Goal: Task Accomplishment & Management: Use online tool/utility

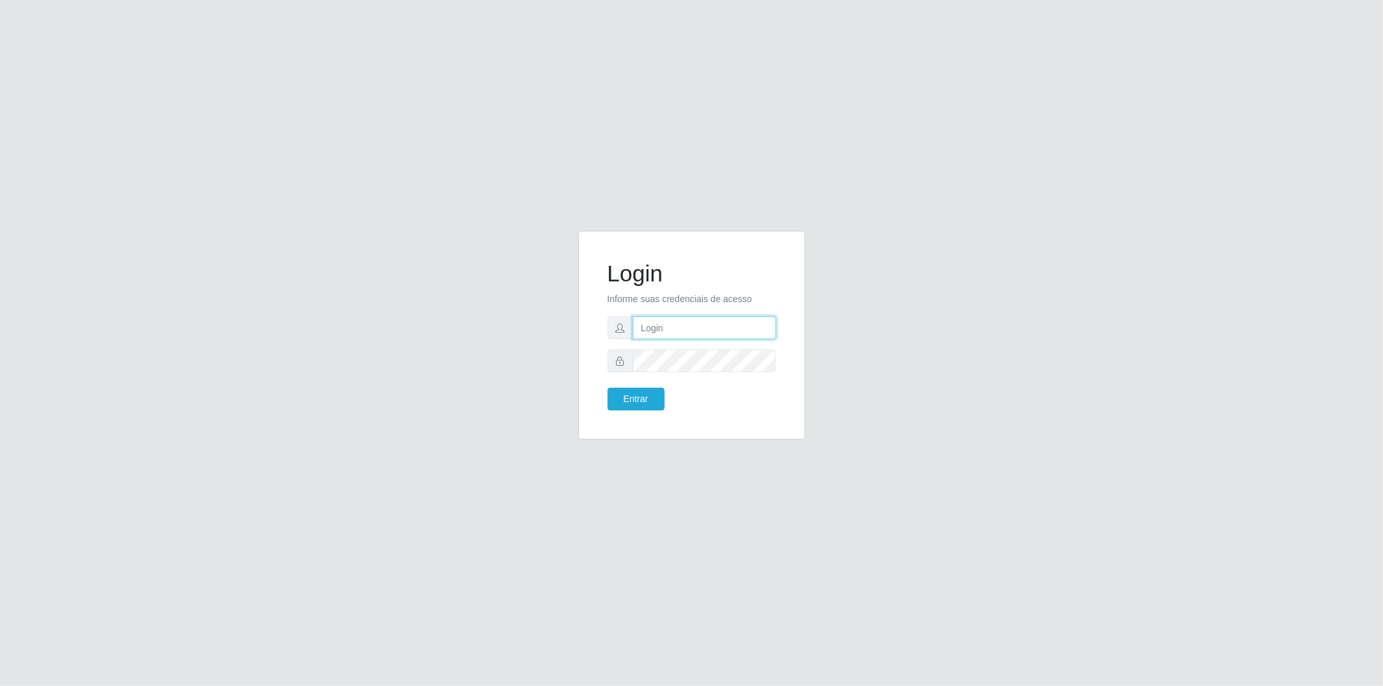
click at [728, 331] on input "text" at bounding box center [704, 327] width 143 height 23
type input "[EMAIL_ADDRESS][PERSON_NAME][DOMAIN_NAME]"
click at [646, 399] on button "Entrar" at bounding box center [636, 399] width 57 height 23
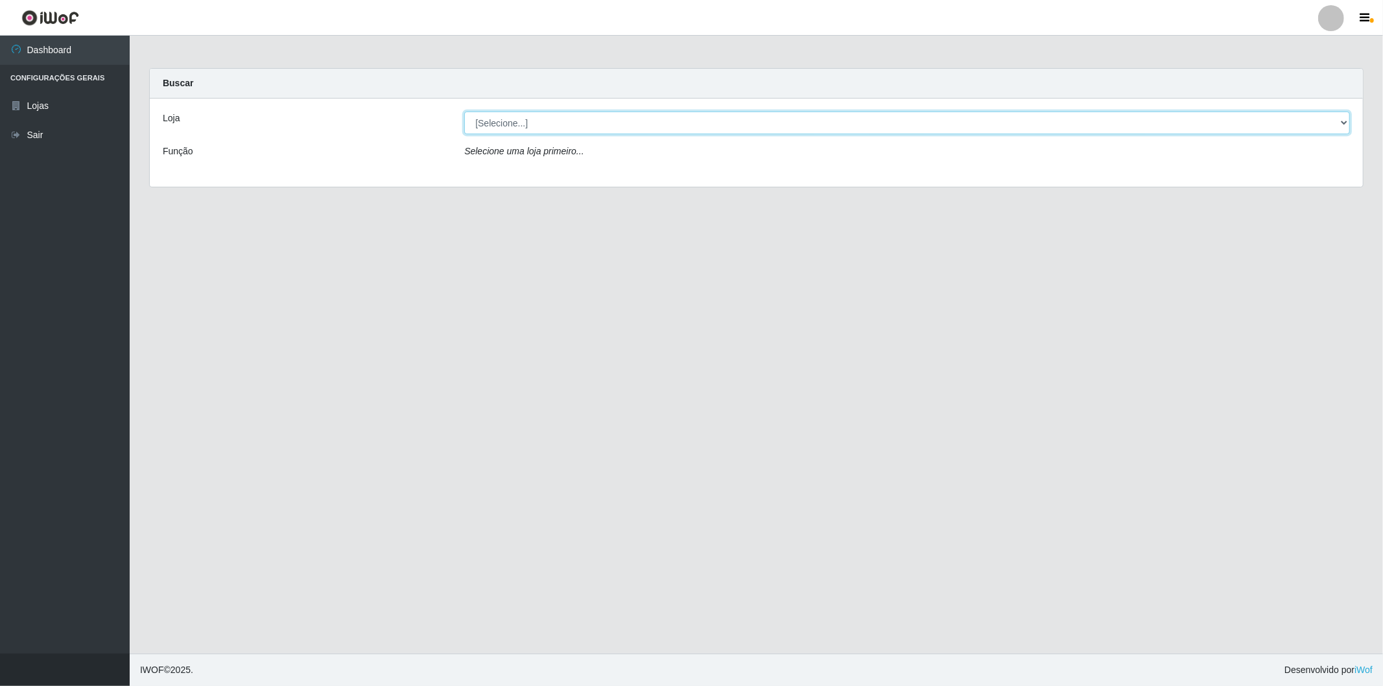
click at [681, 126] on select "[Selecione...] BomQueSó Agreste - Loja 2" at bounding box center [907, 123] width 886 height 23
select select "214"
click at [464, 112] on select "[Selecione...] BomQueSó Agreste - Loja 2" at bounding box center [907, 123] width 886 height 23
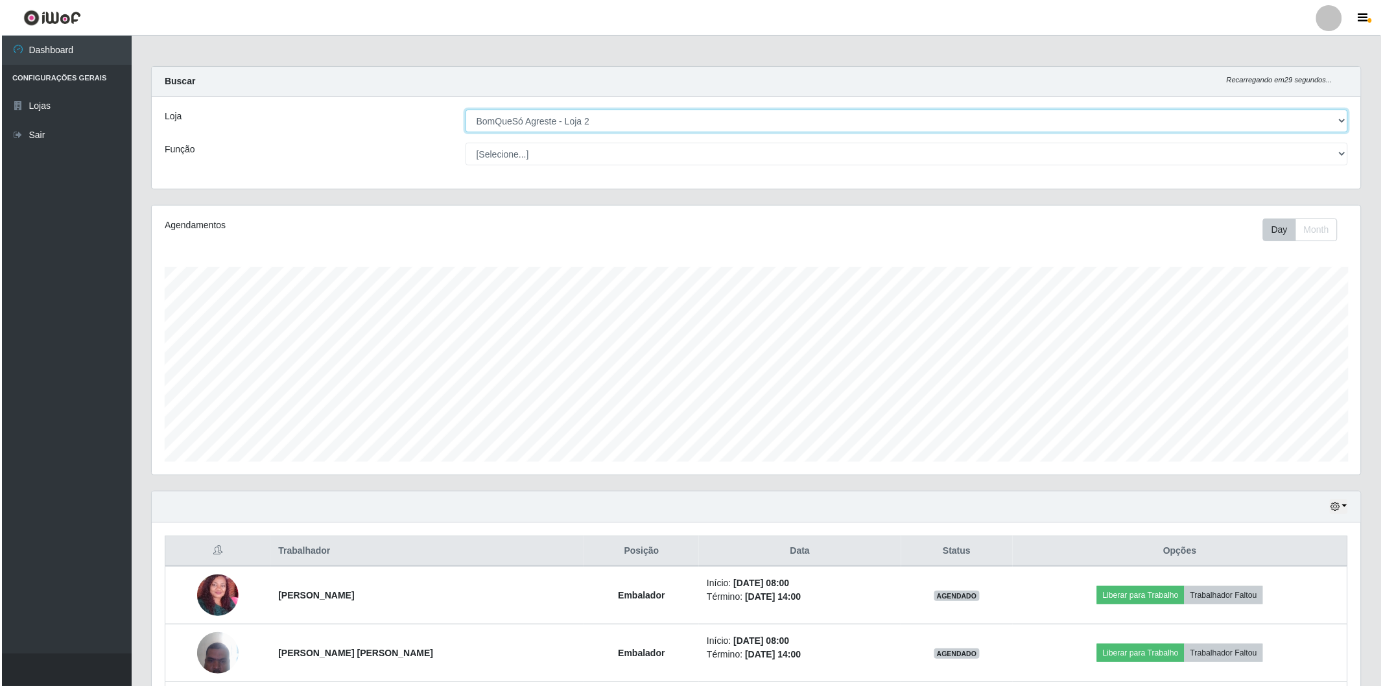
scroll to position [290, 0]
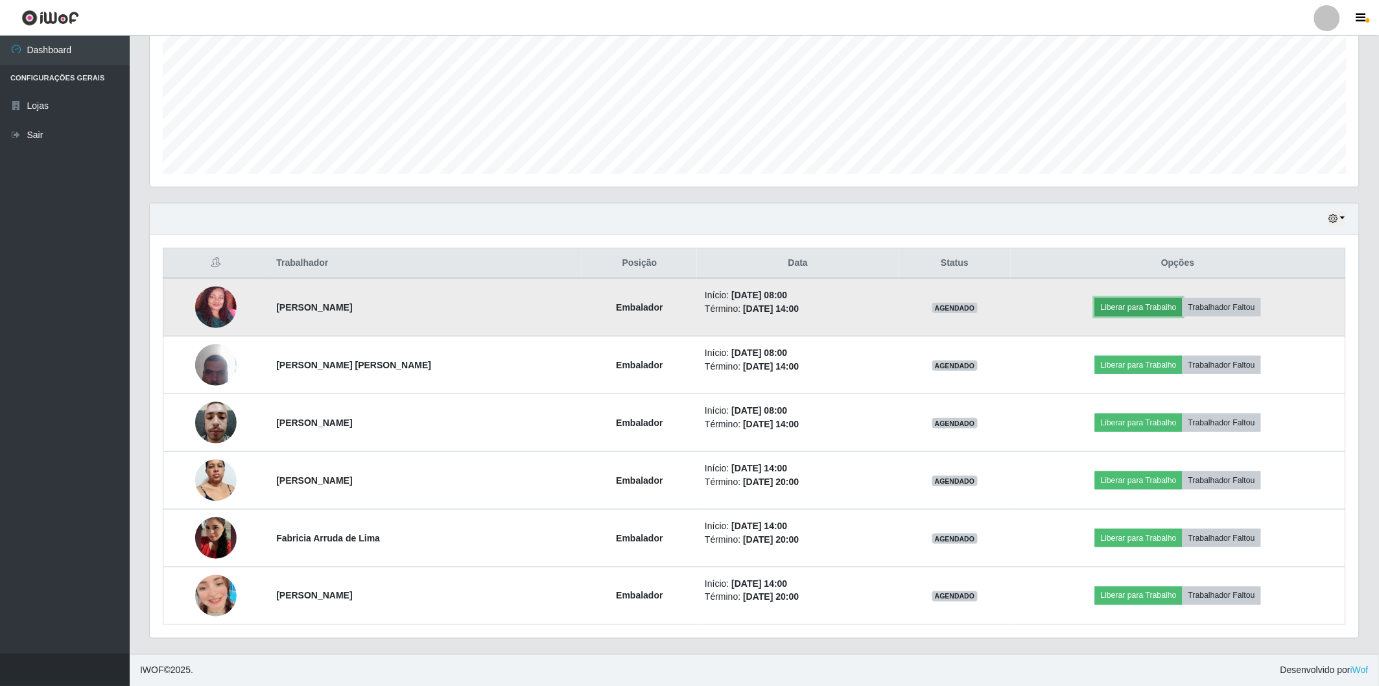
click at [1144, 311] on button "Liberar para Trabalho" at bounding box center [1139, 307] width 88 height 18
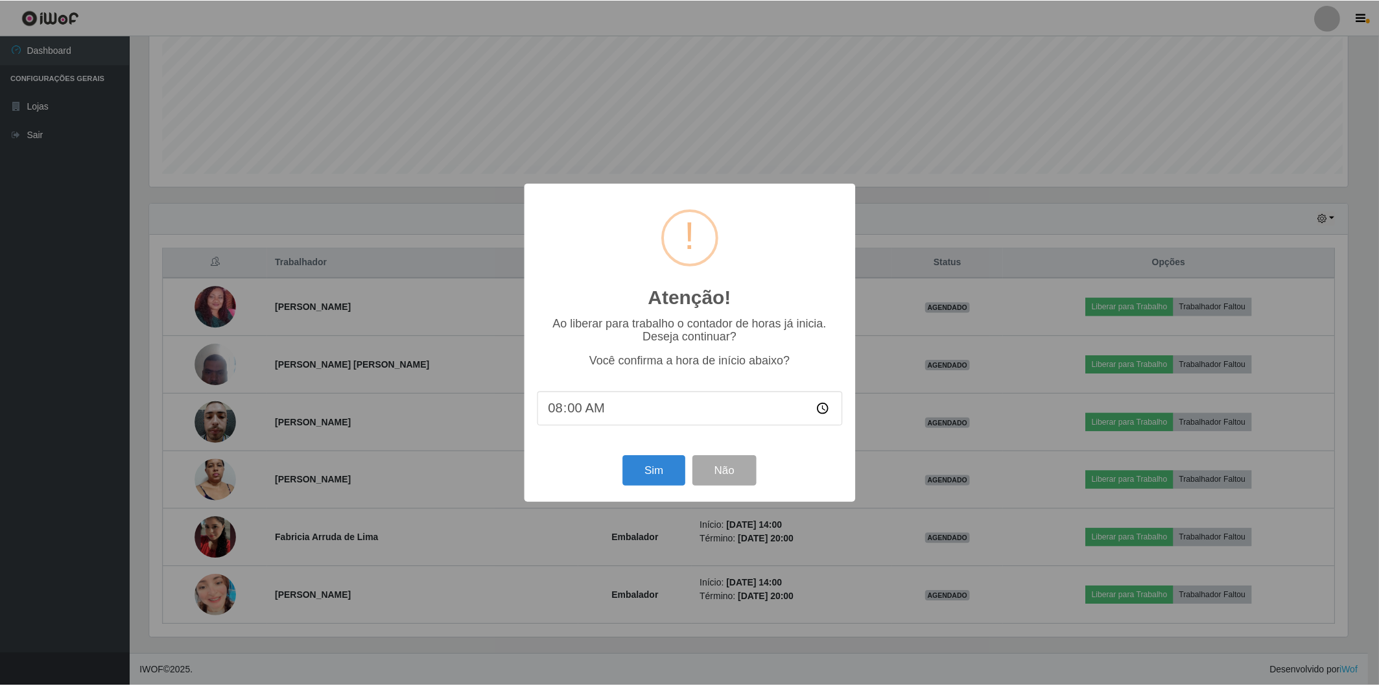
scroll to position [268, 1202]
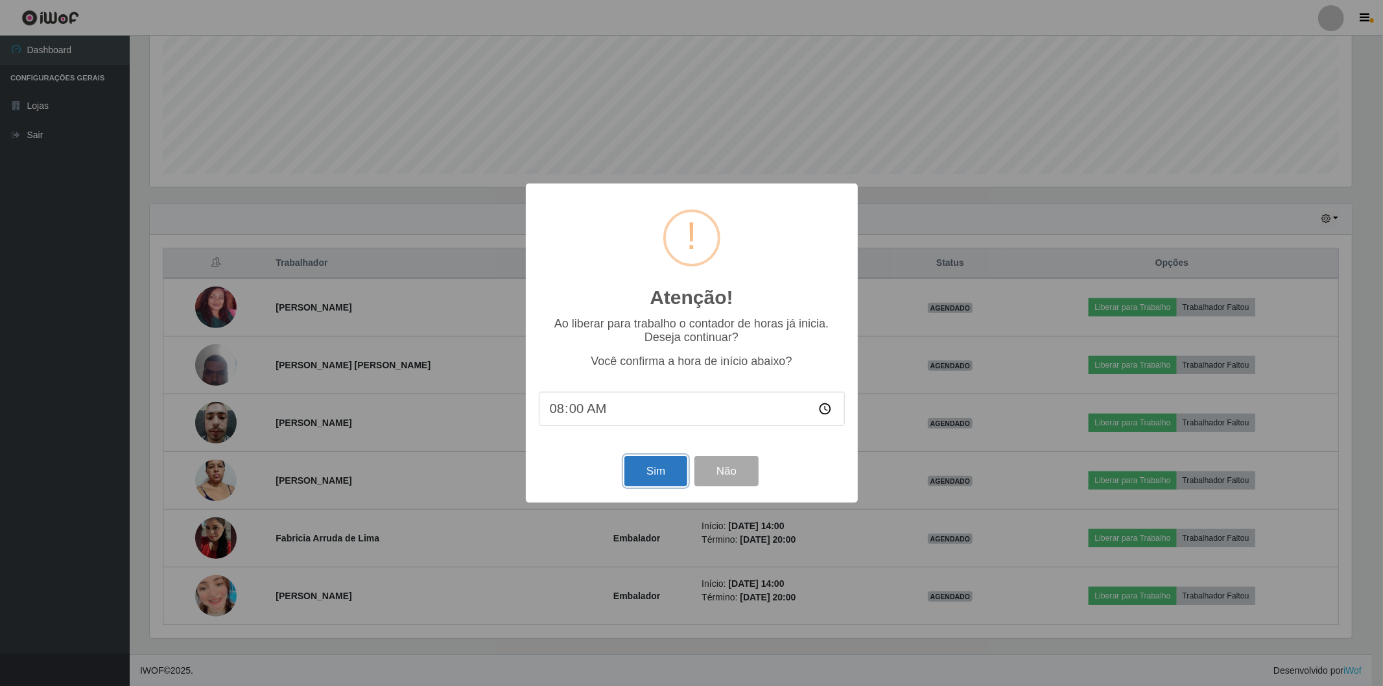
click at [652, 462] on button "Sim" at bounding box center [655, 471] width 63 height 30
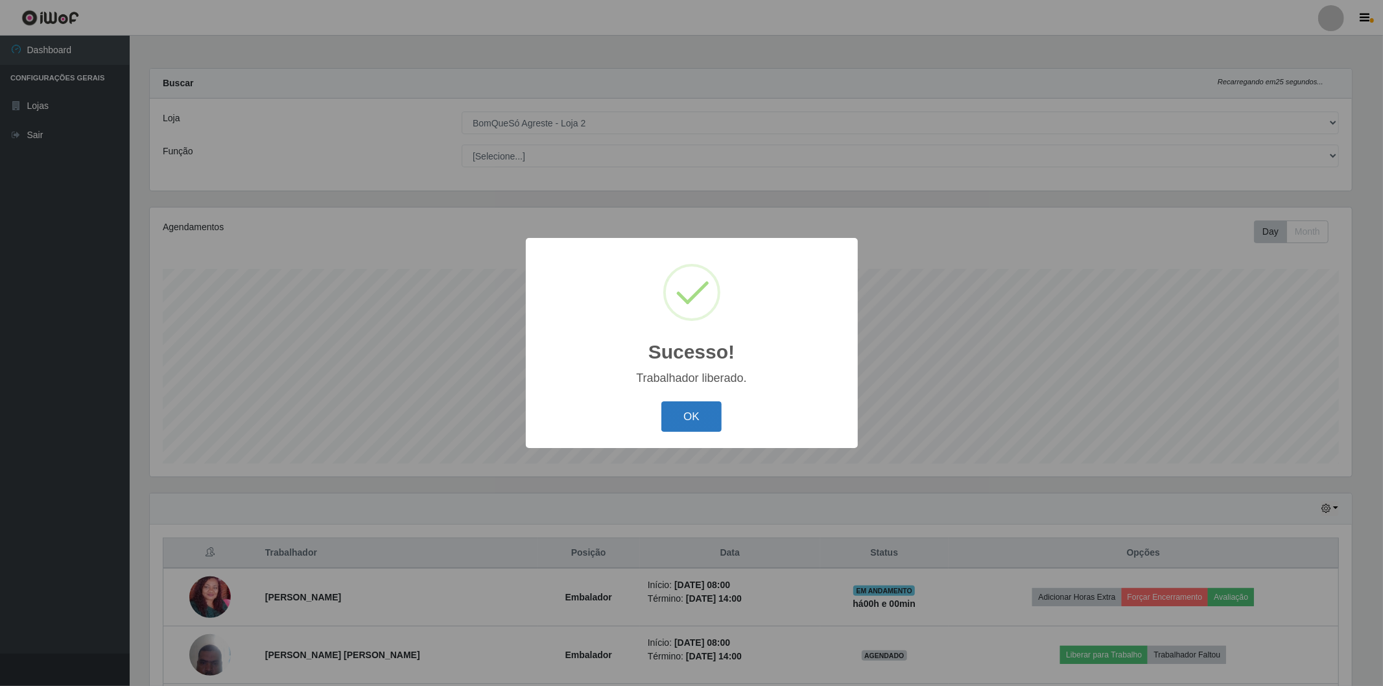
click at [699, 416] on button "OK" at bounding box center [691, 416] width 60 height 30
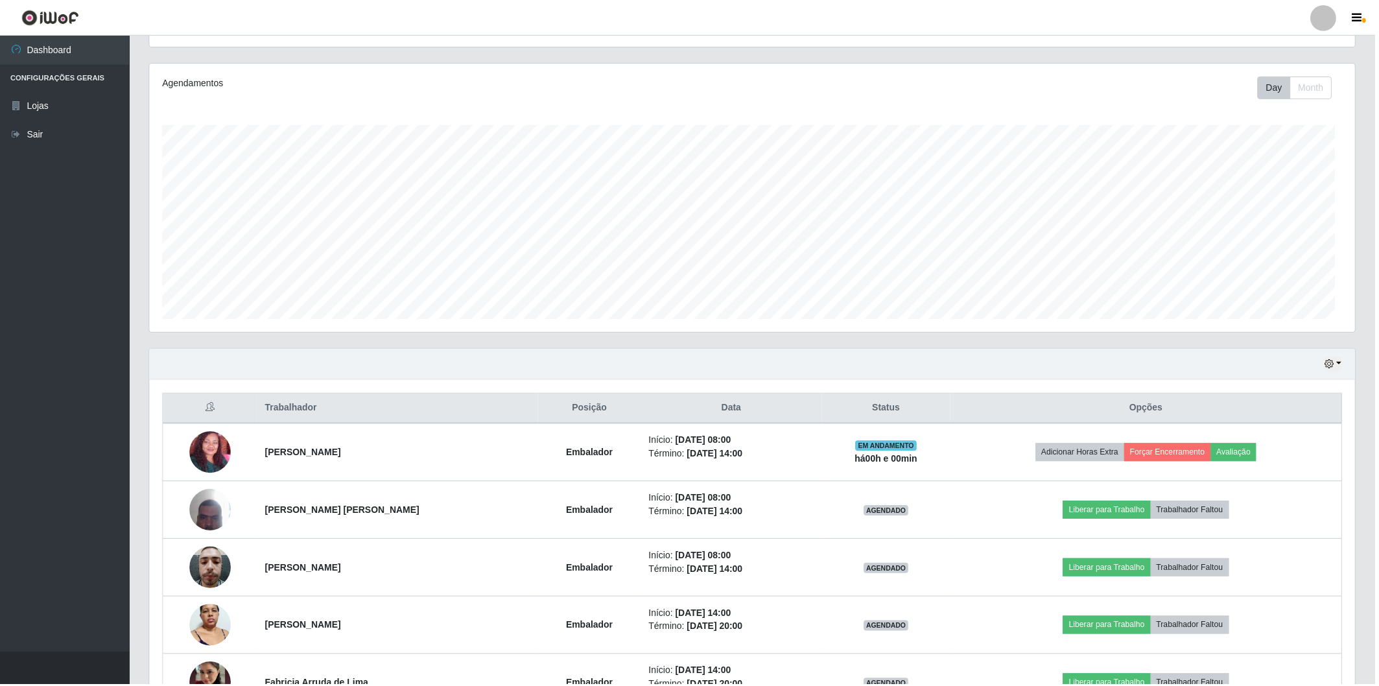
scroll to position [268, 1209]
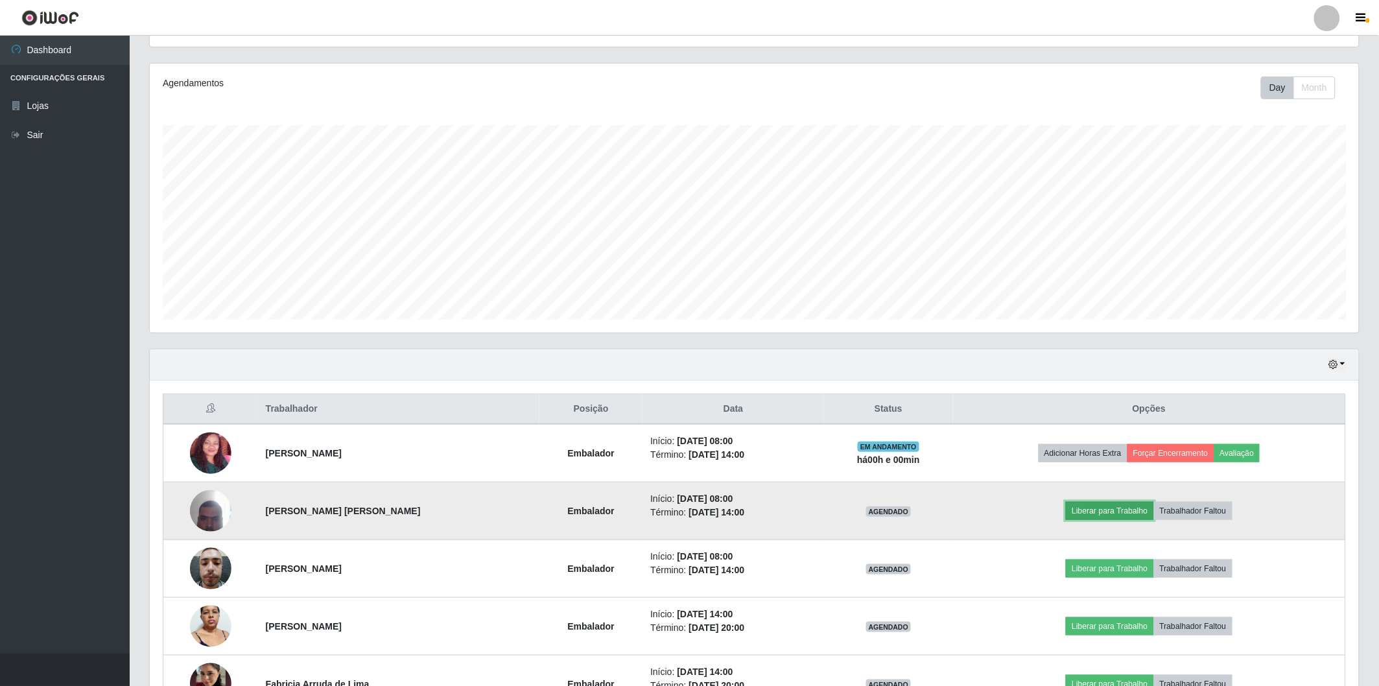
click at [1089, 512] on button "Liberar para Trabalho" at bounding box center [1110, 511] width 88 height 18
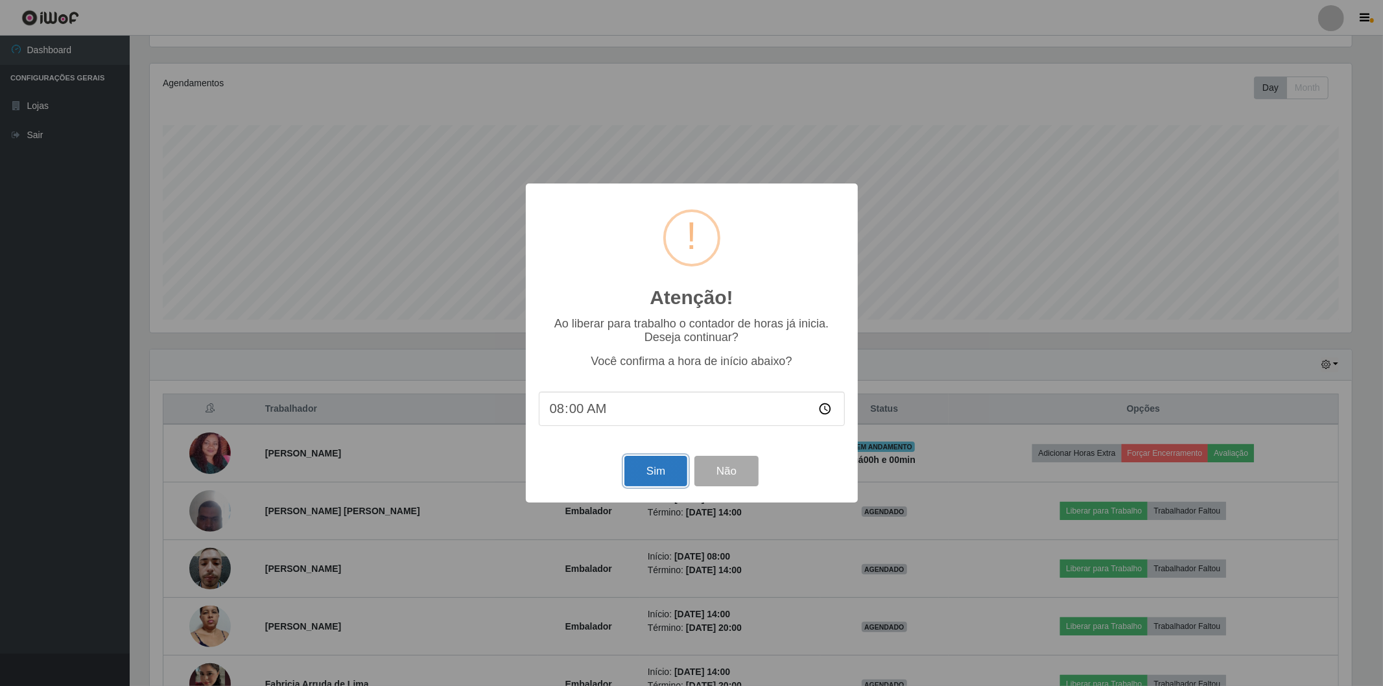
click at [641, 480] on button "Sim" at bounding box center [655, 471] width 63 height 30
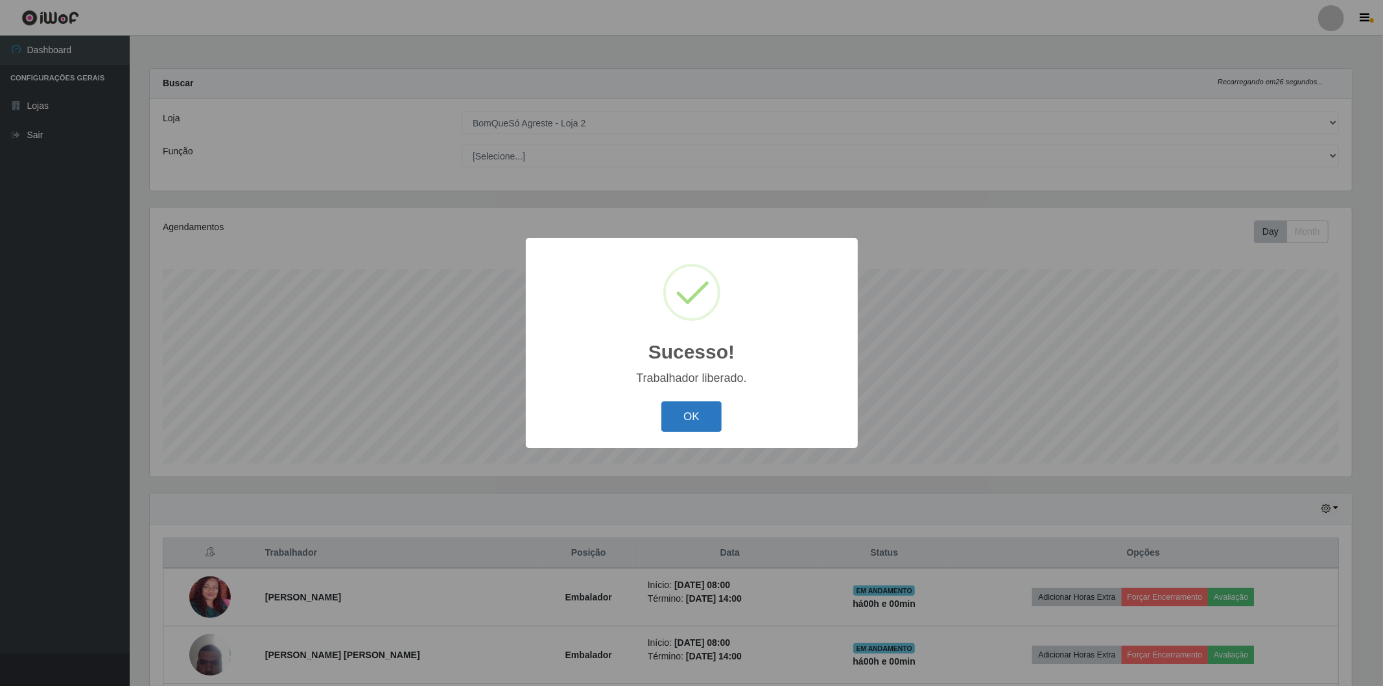
click at [676, 421] on button "OK" at bounding box center [691, 416] width 60 height 30
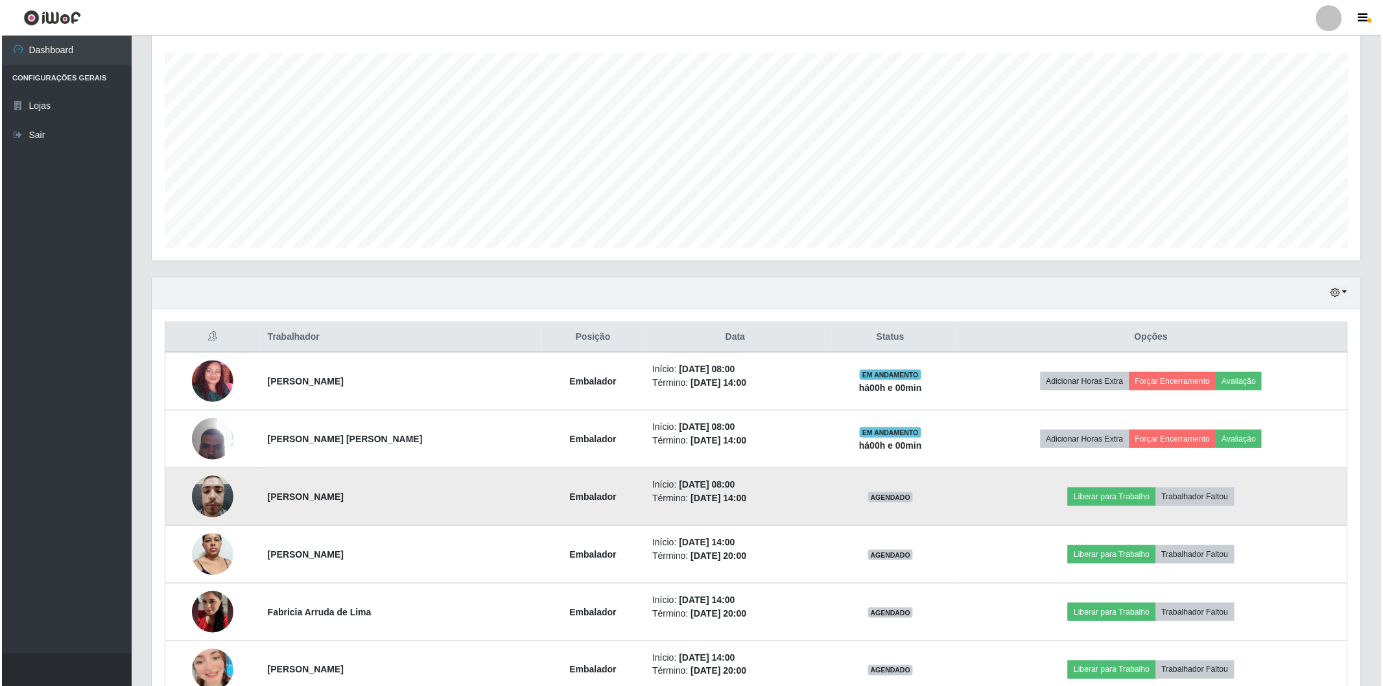
scroll to position [288, 0]
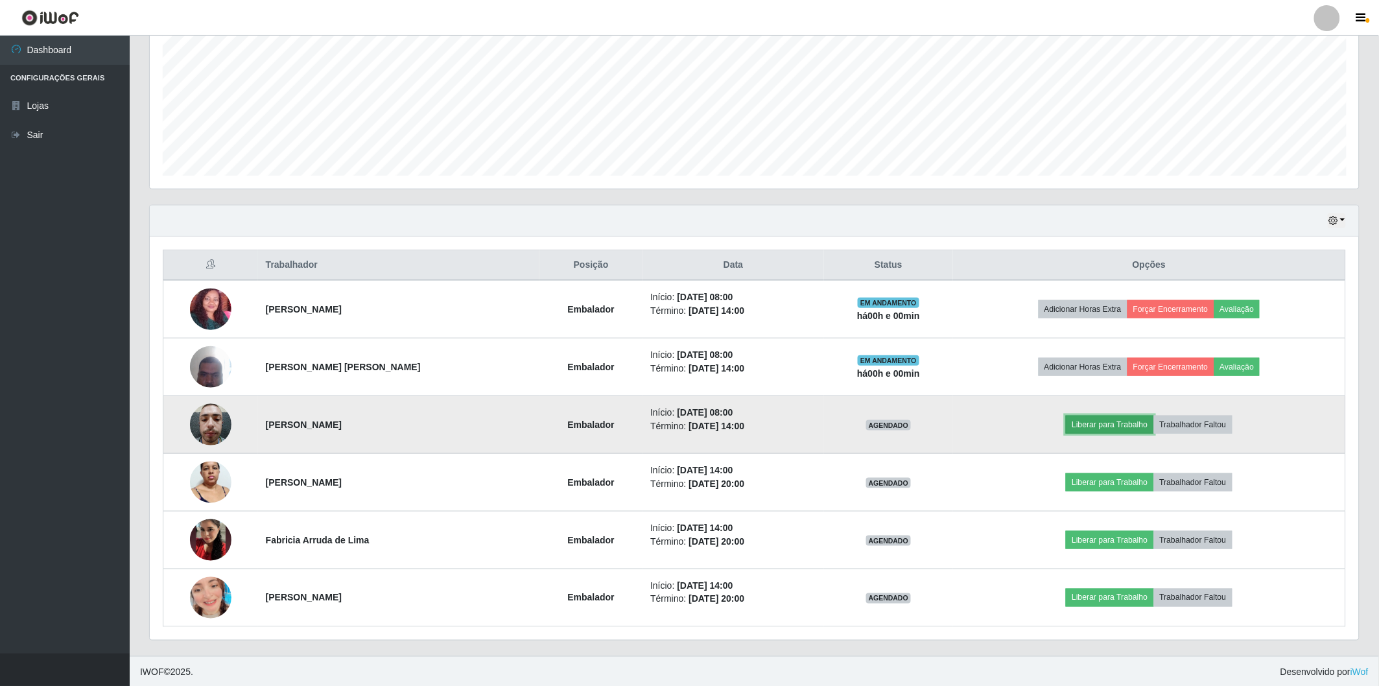
click at [1072, 418] on button "Liberar para Trabalho" at bounding box center [1110, 425] width 88 height 18
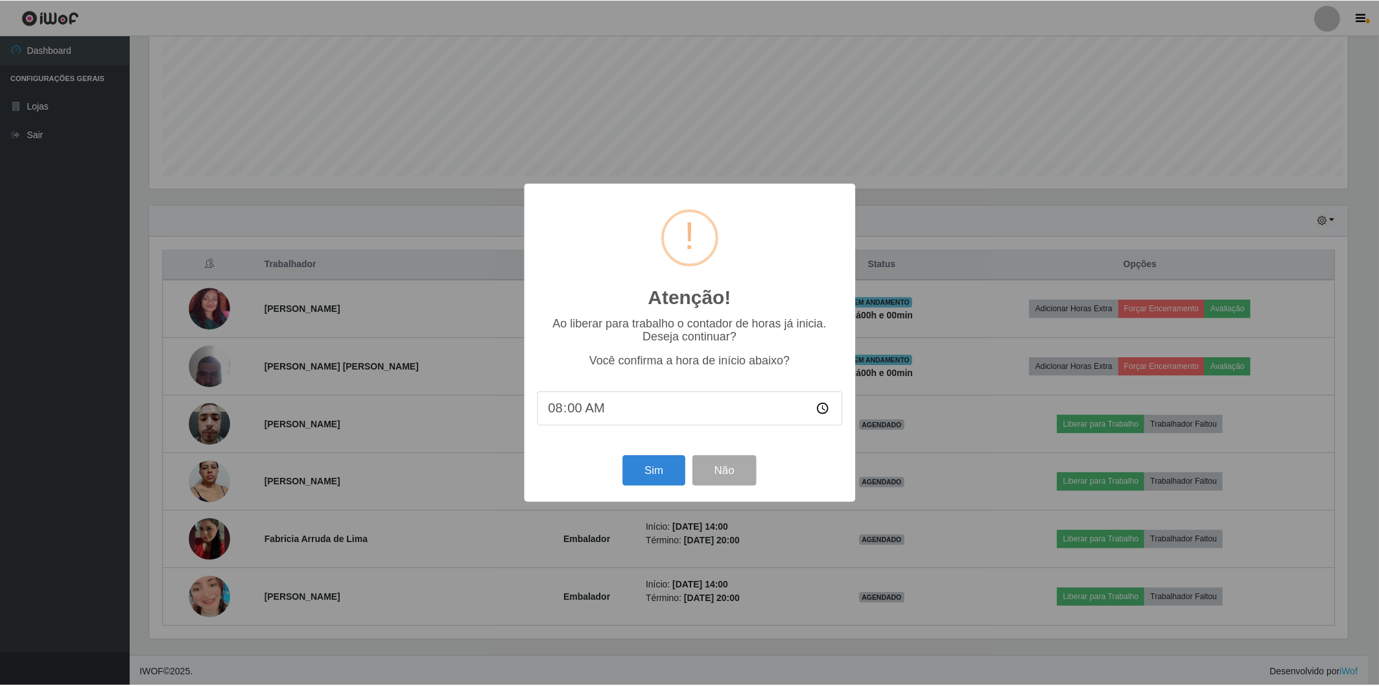
scroll to position [268, 1202]
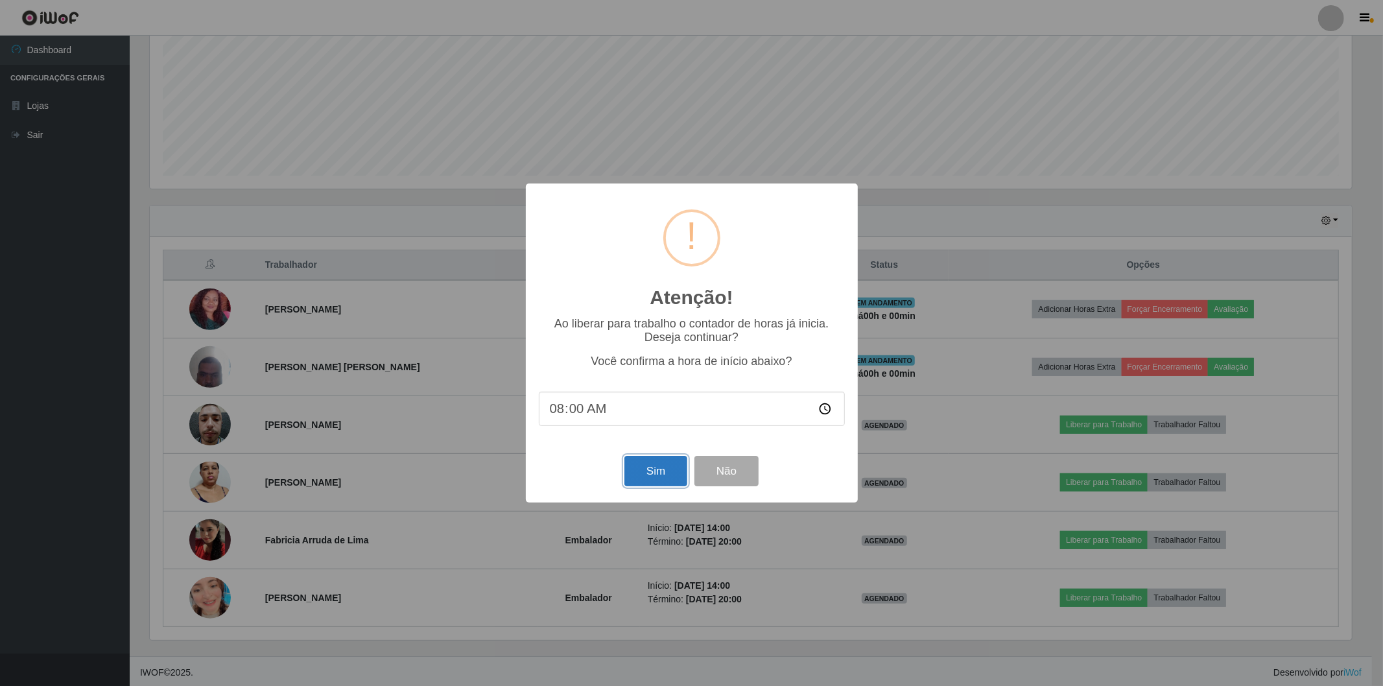
click at [633, 468] on button "Sim" at bounding box center [655, 471] width 63 height 30
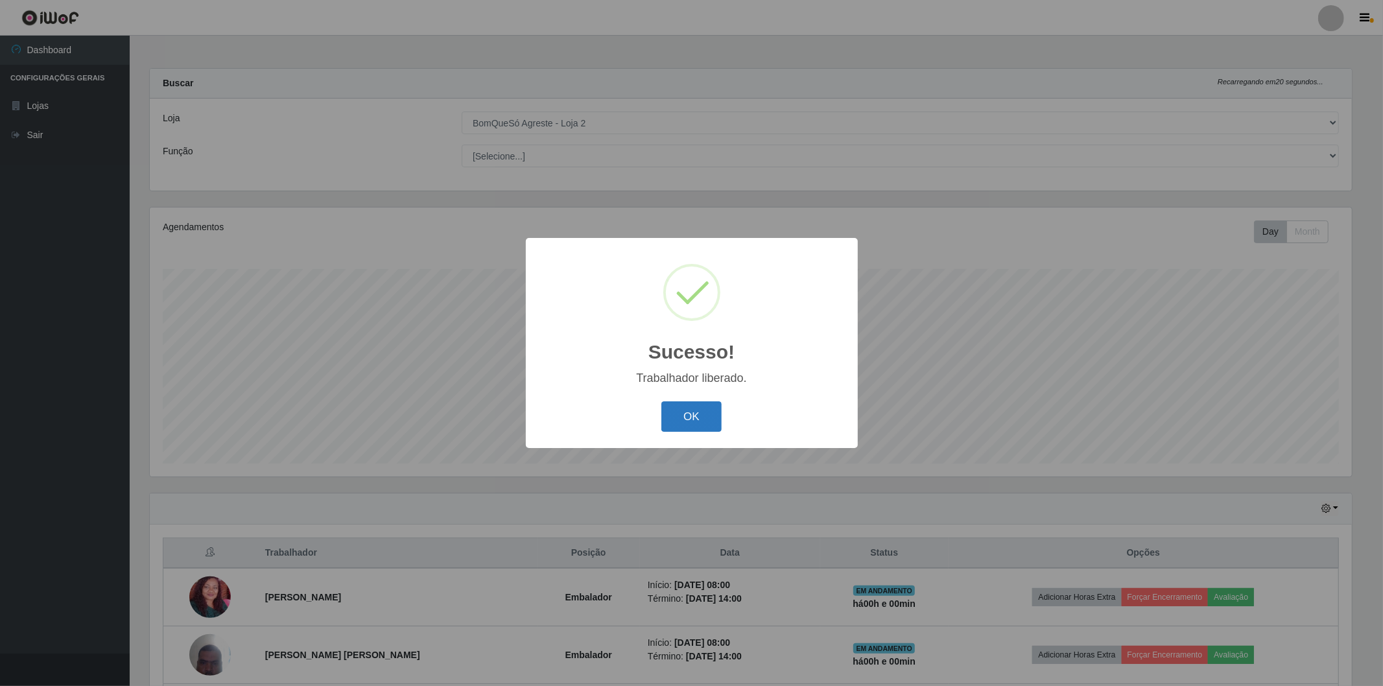
click at [674, 412] on button "OK" at bounding box center [691, 416] width 60 height 30
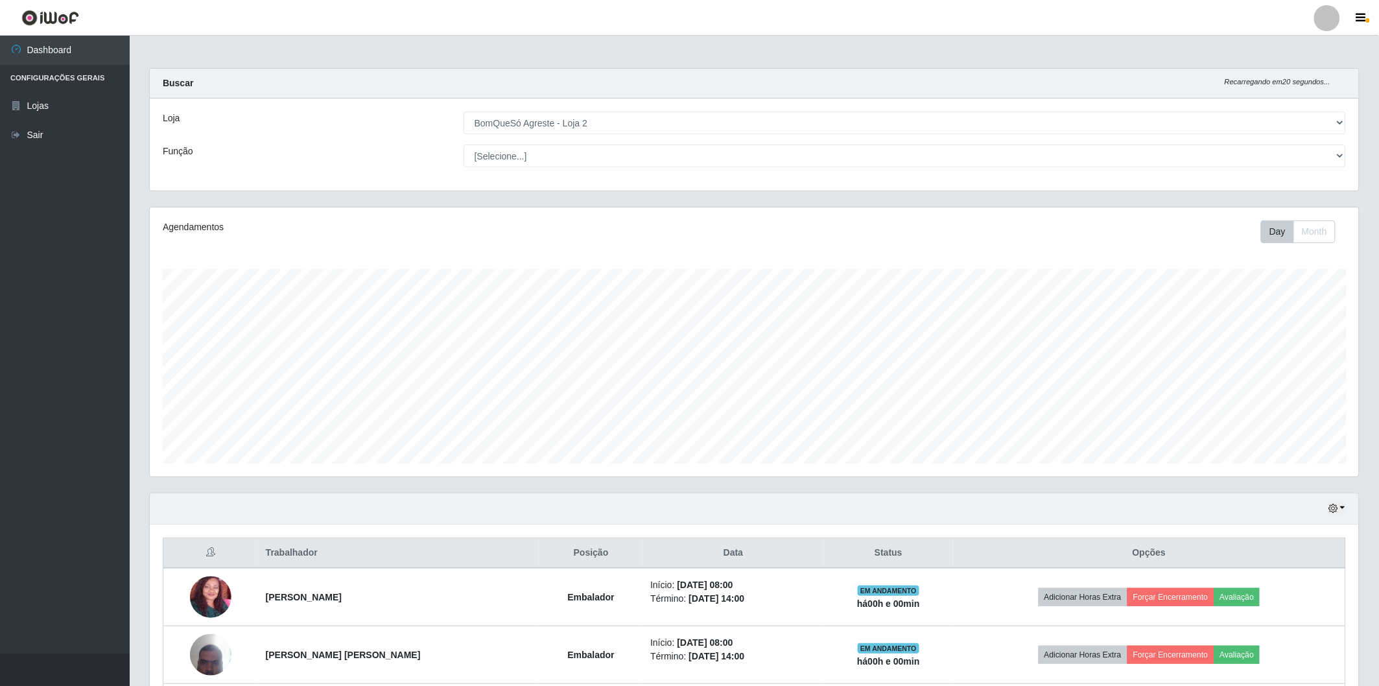
scroll to position [268, 1209]
